Goal: Information Seeking & Learning: Learn about a topic

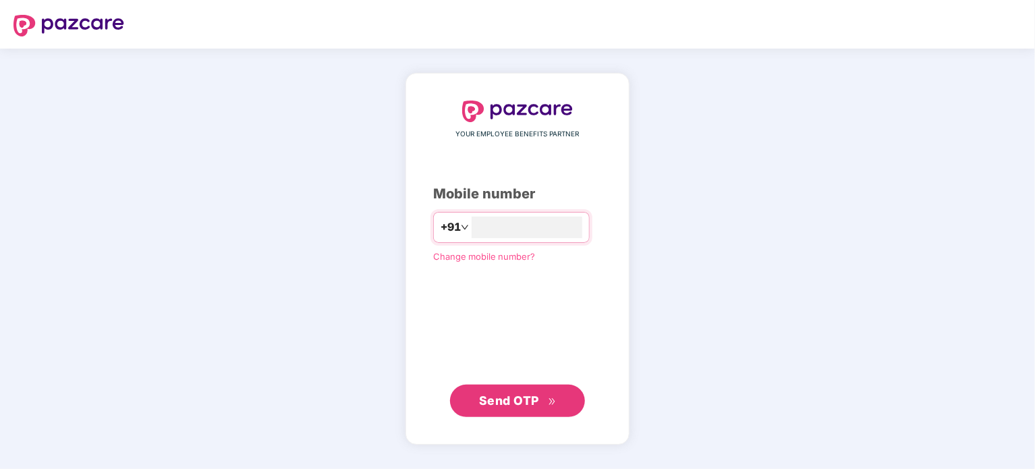
type input "**********"
click at [534, 404] on span "Send OTP" at bounding box center [509, 400] width 60 height 14
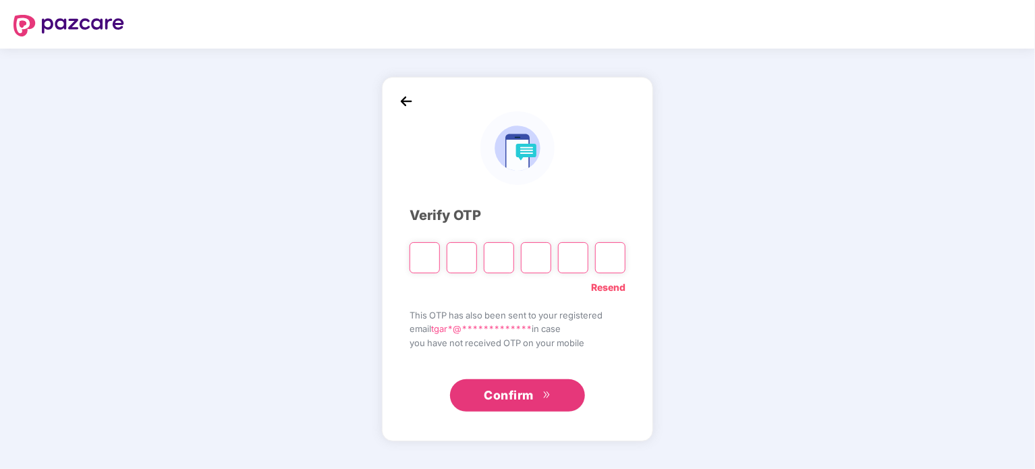
type input "*"
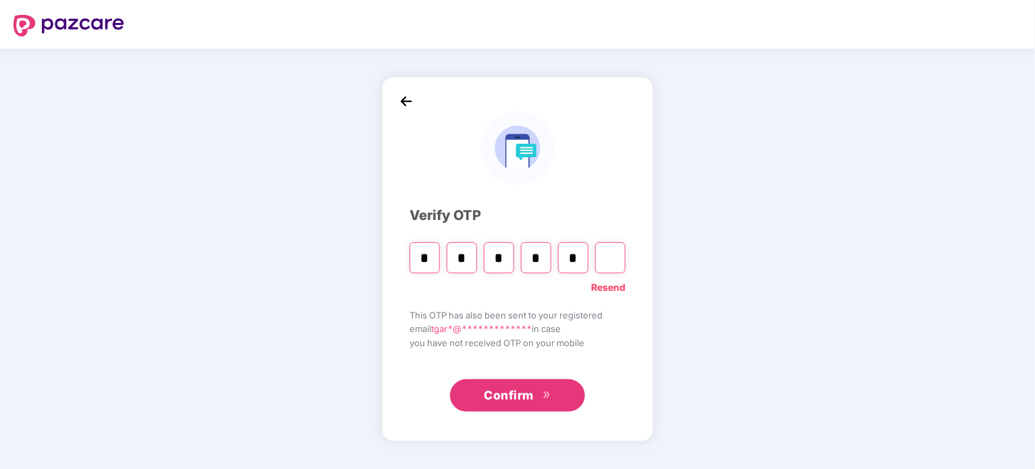
type input "*"
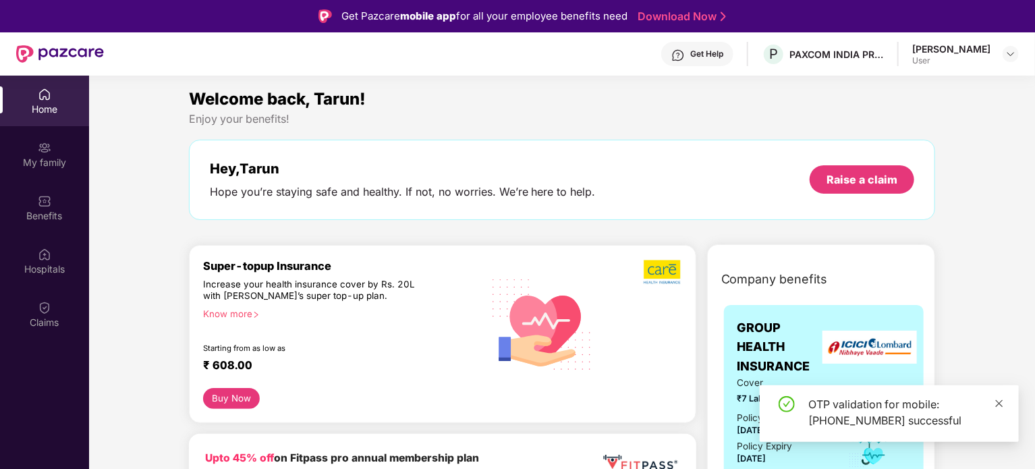
click at [1000, 401] on icon "close" at bounding box center [999, 403] width 9 height 9
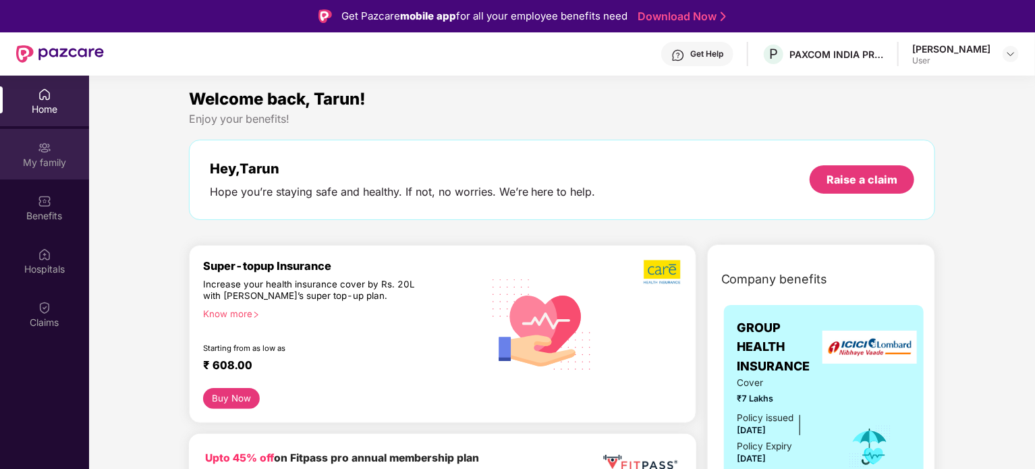
click at [31, 151] on div "My family" at bounding box center [44, 154] width 89 height 51
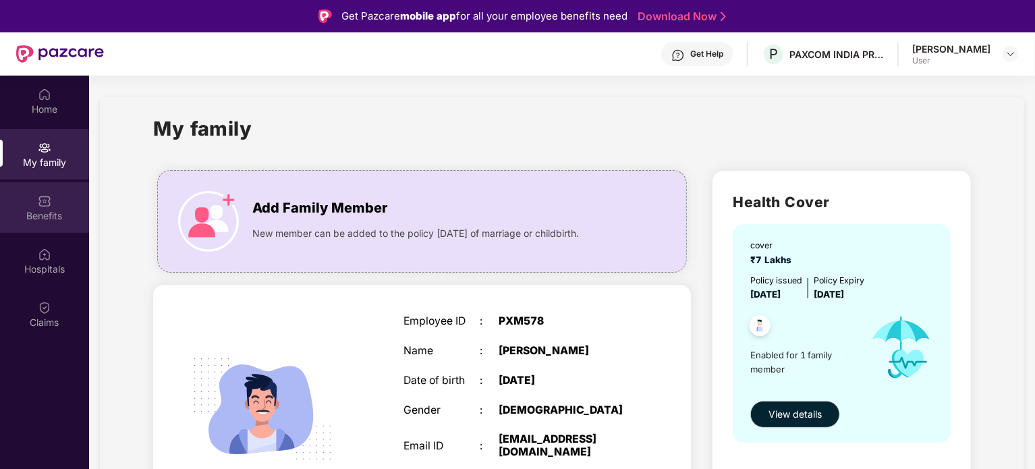
click at [45, 219] on div "Benefits" at bounding box center [44, 215] width 89 height 13
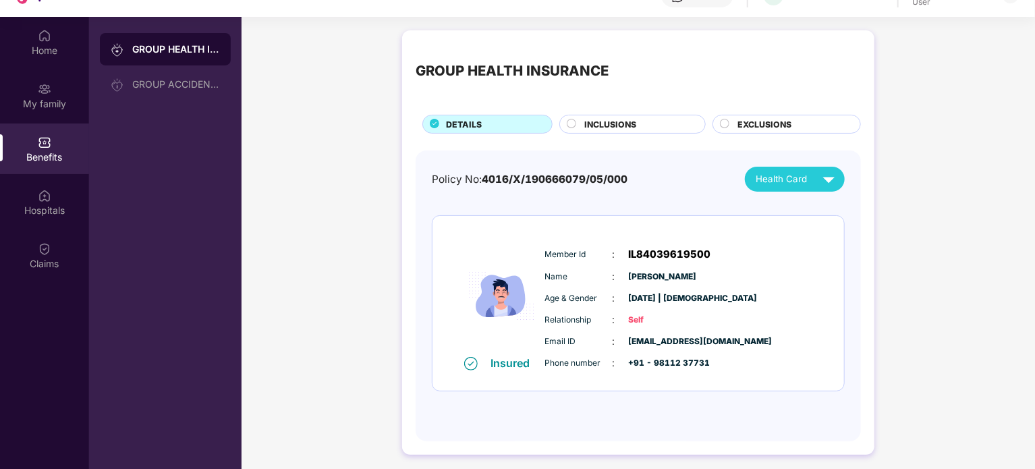
scroll to position [76, 0]
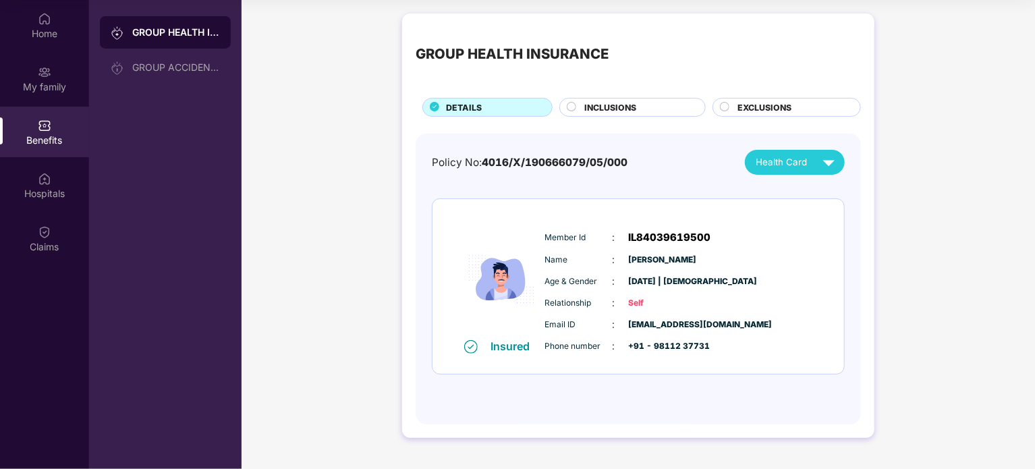
click at [586, 108] on span "INCLUSIONS" at bounding box center [611, 107] width 52 height 13
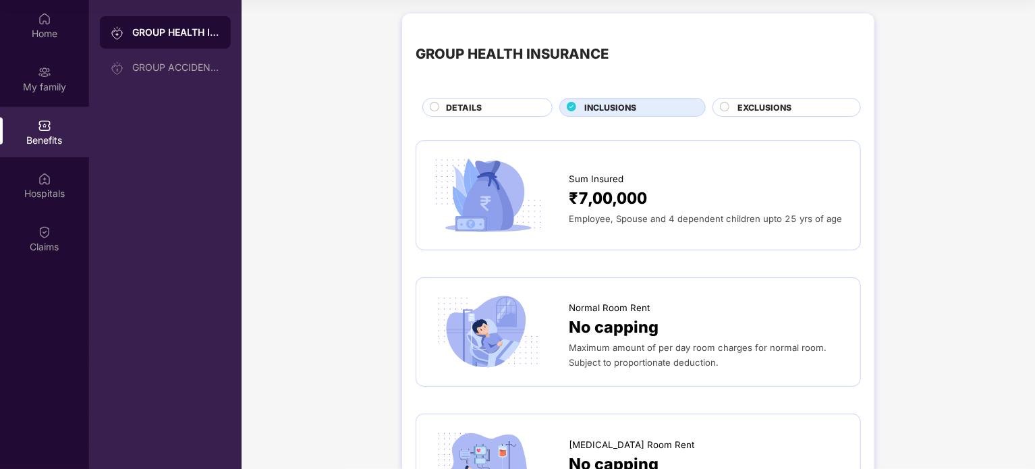
scroll to position [0, 0]
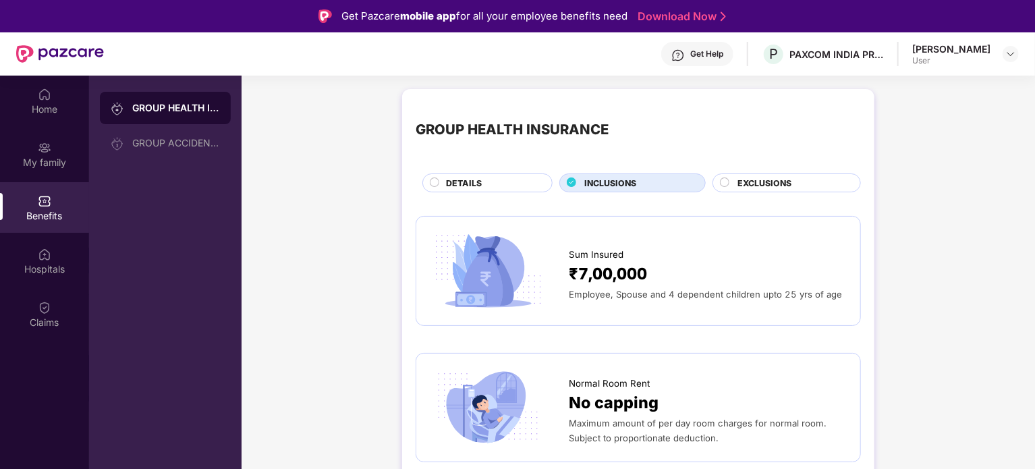
click at [790, 180] on span "EXCLUSIONS" at bounding box center [765, 183] width 54 height 13
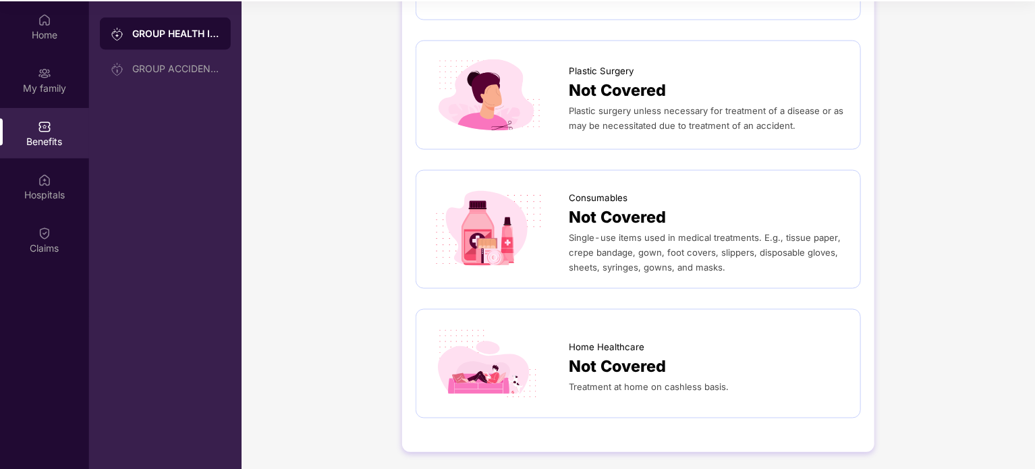
scroll to position [76, 0]
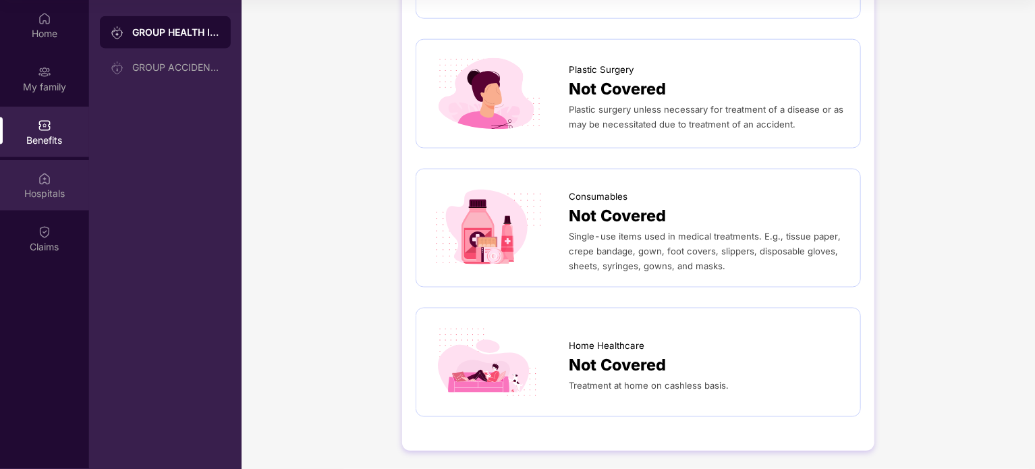
click at [37, 183] on div "Hospitals" at bounding box center [44, 185] width 89 height 51
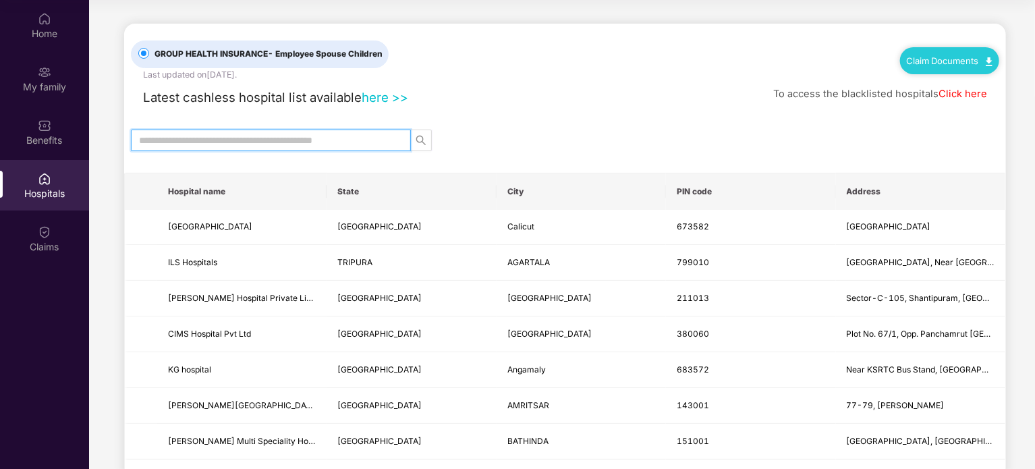
click at [350, 139] on input "text" at bounding box center [265, 140] width 253 height 15
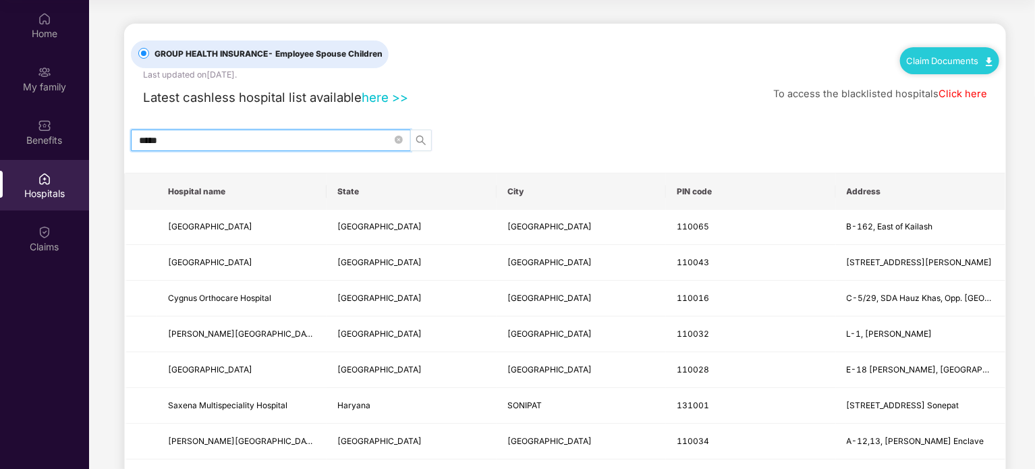
click at [418, 138] on icon "search" at bounding box center [421, 140] width 11 height 11
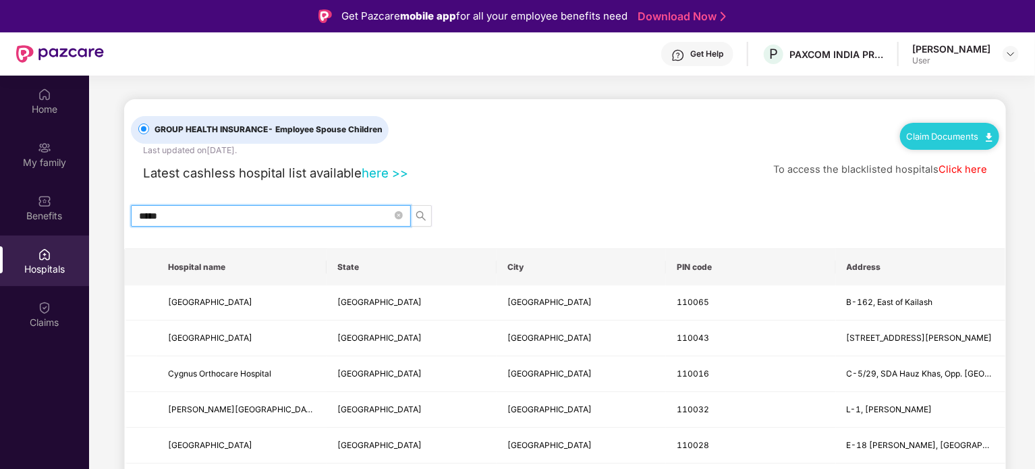
click at [285, 209] on input "*****" at bounding box center [265, 216] width 253 height 15
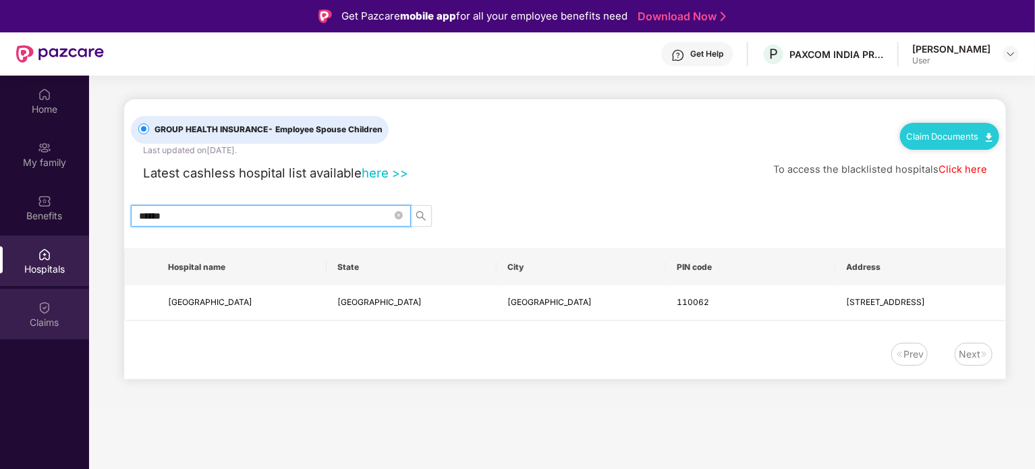
type input "******"
click at [53, 307] on div "Claims" at bounding box center [44, 314] width 89 height 51
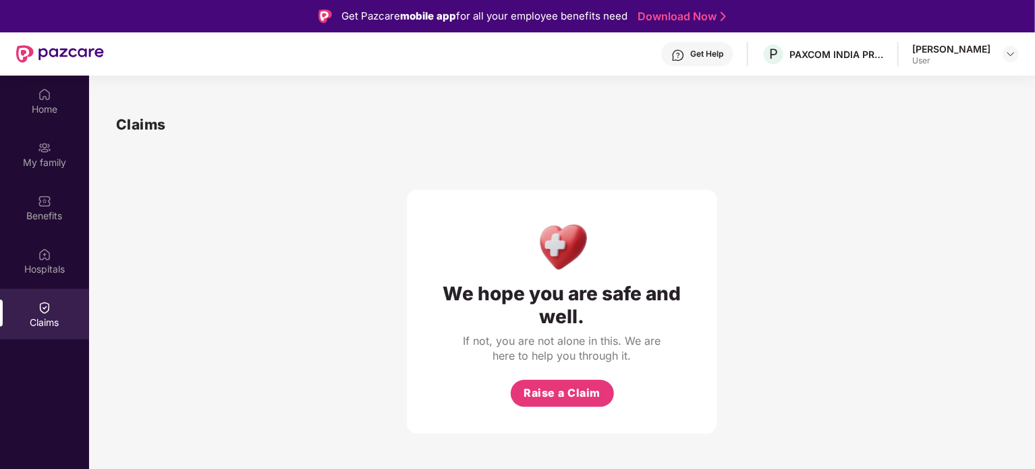
click at [53, 307] on div "Claims" at bounding box center [44, 314] width 89 height 51
click at [1012, 51] on img at bounding box center [1011, 54] width 11 height 11
click at [41, 263] on div "Hospitals" at bounding box center [44, 269] width 89 height 13
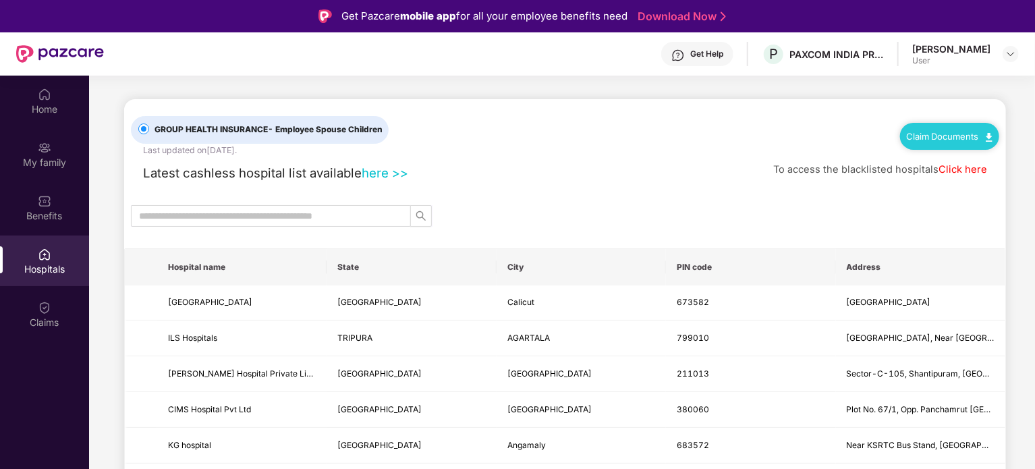
click at [384, 167] on link "here >>" at bounding box center [385, 172] width 47 height 15
click at [273, 217] on input "text" at bounding box center [265, 216] width 253 height 15
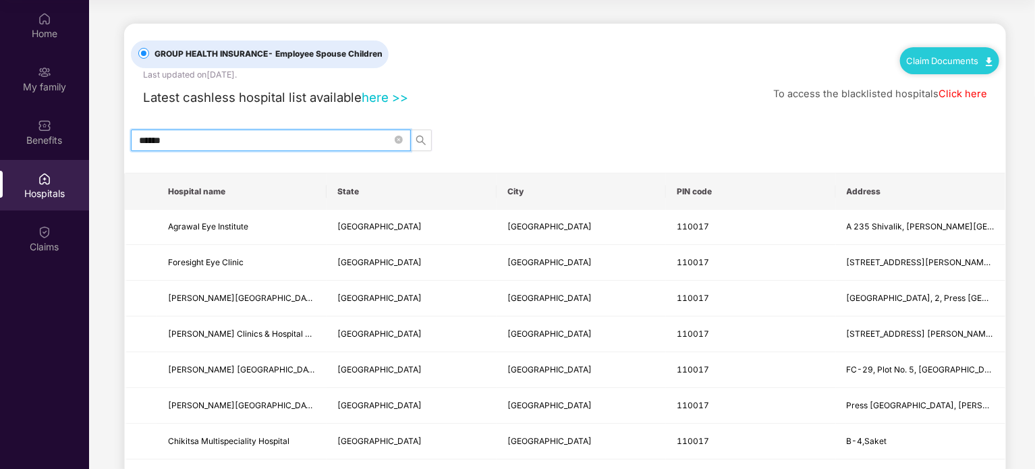
click at [261, 137] on input "******" at bounding box center [265, 140] width 253 height 15
type input "*"
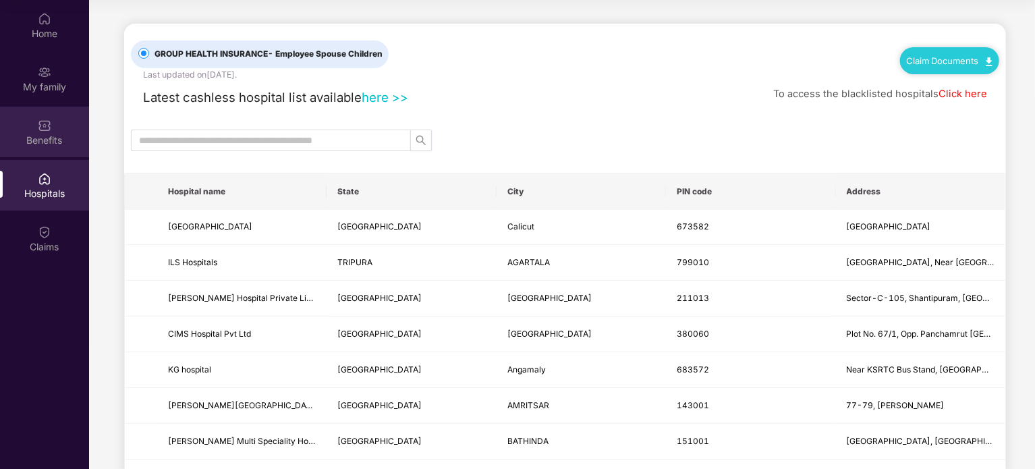
click at [41, 119] on img at bounding box center [44, 125] width 13 height 13
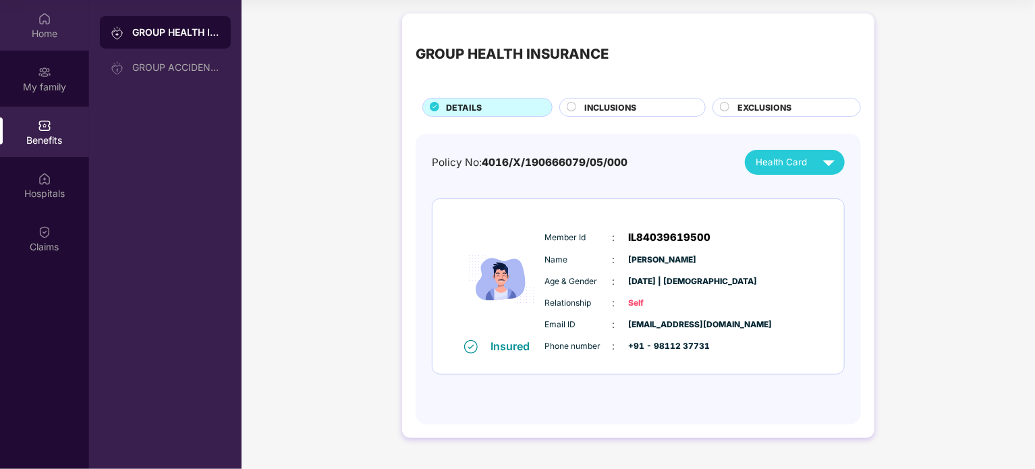
click at [46, 16] on img at bounding box center [44, 18] width 13 height 13
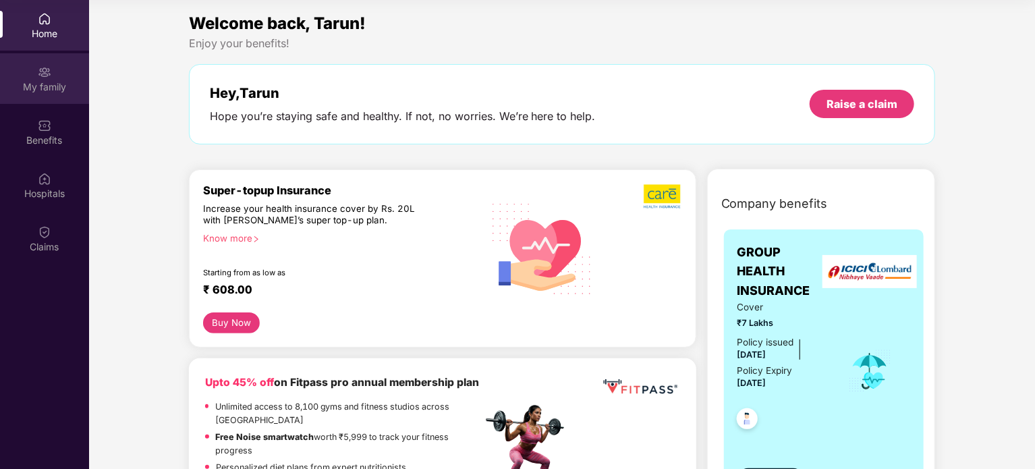
click at [38, 73] on img at bounding box center [44, 71] width 13 height 13
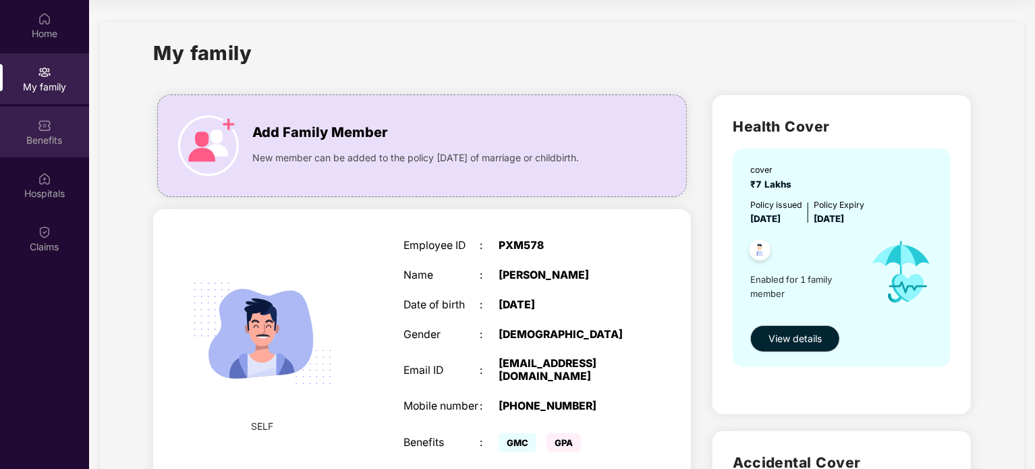
click at [44, 131] on img at bounding box center [44, 125] width 13 height 13
